Goal: Find specific page/section: Find specific page/section

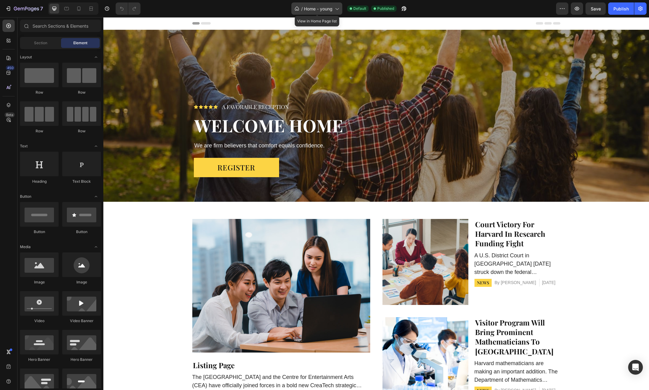
click at [328, 10] on span "Home - young" at bounding box center [318, 9] width 29 height 6
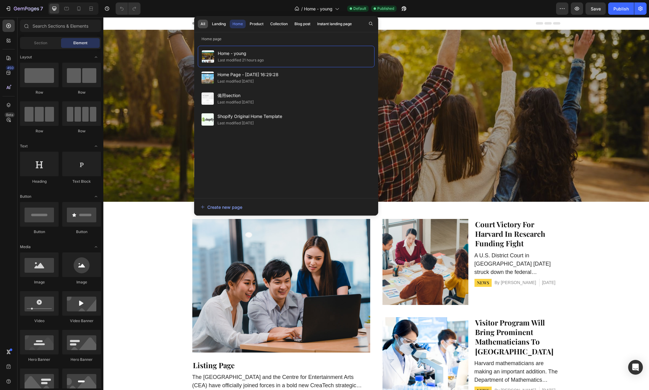
click at [205, 23] on button "All" at bounding box center [203, 24] width 10 height 9
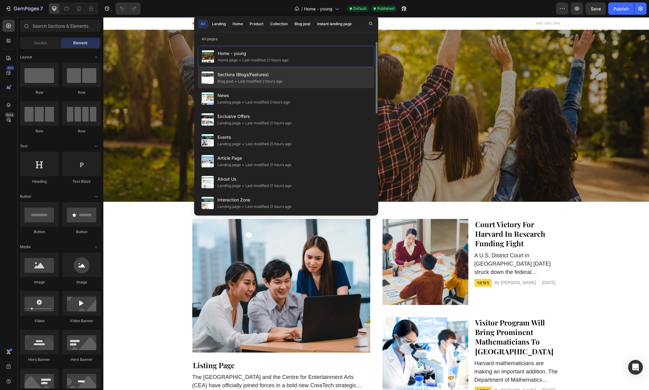
click at [268, 75] on span "Sections (Blogs/Features)" at bounding box center [249, 74] width 65 height 7
